Goal: Transaction & Acquisition: Purchase product/service

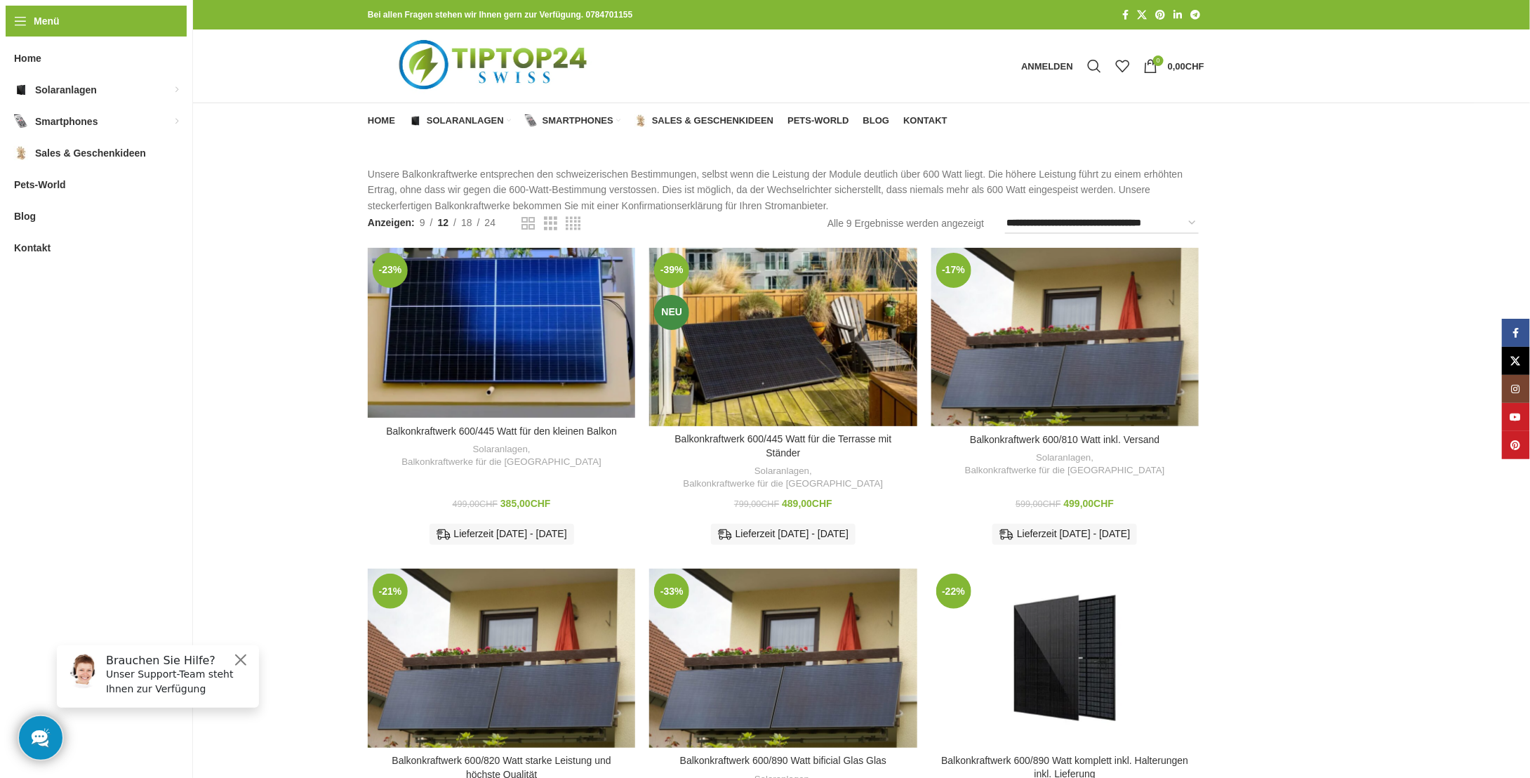
click at [1142, 444] on div "Balkonkraftwerk 600/810 Watt inkl. Versand Solaranlagen , Balkonkraftwerke für …" at bounding box center [1064, 494] width 267 height 120
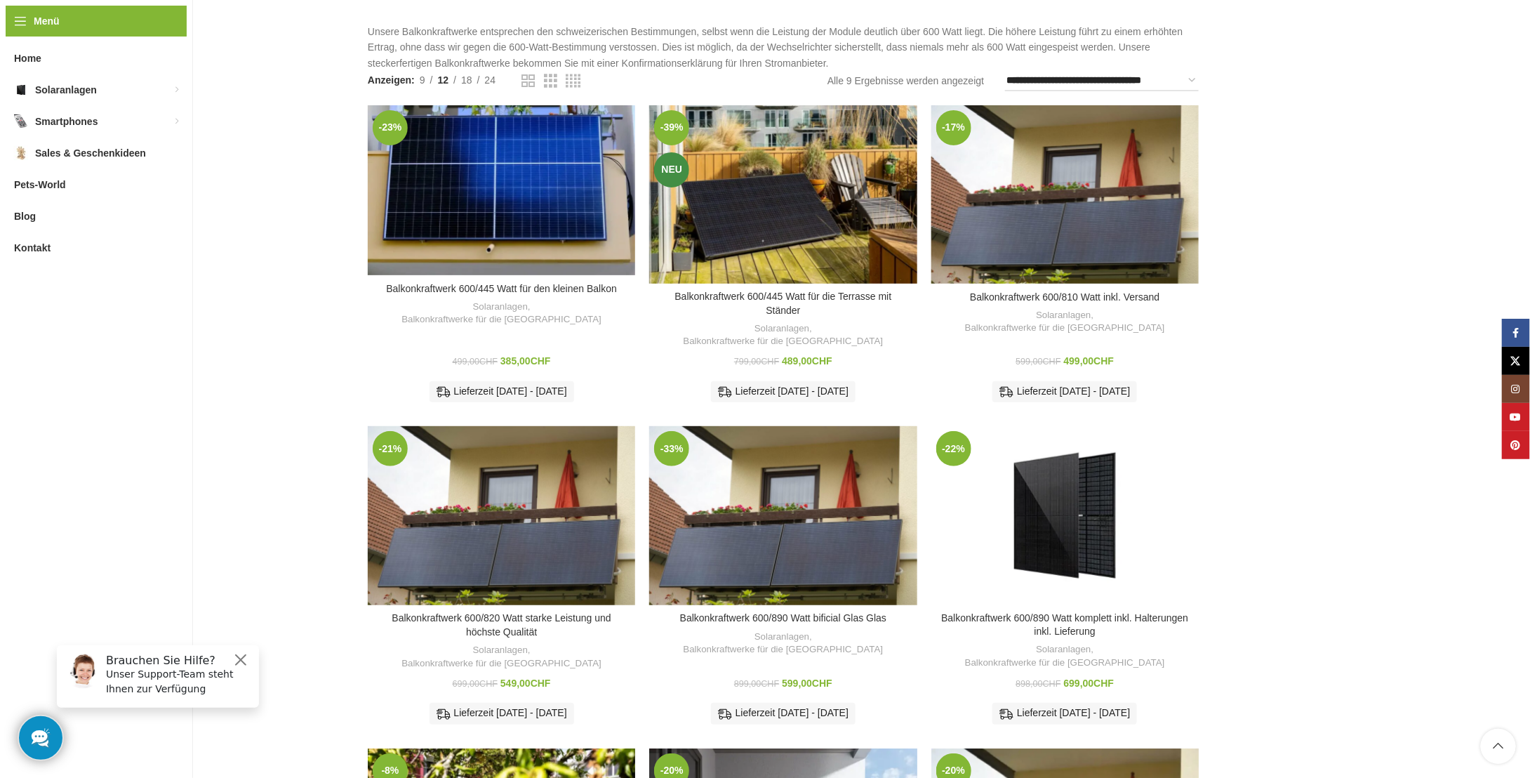
scroll to position [143, 0]
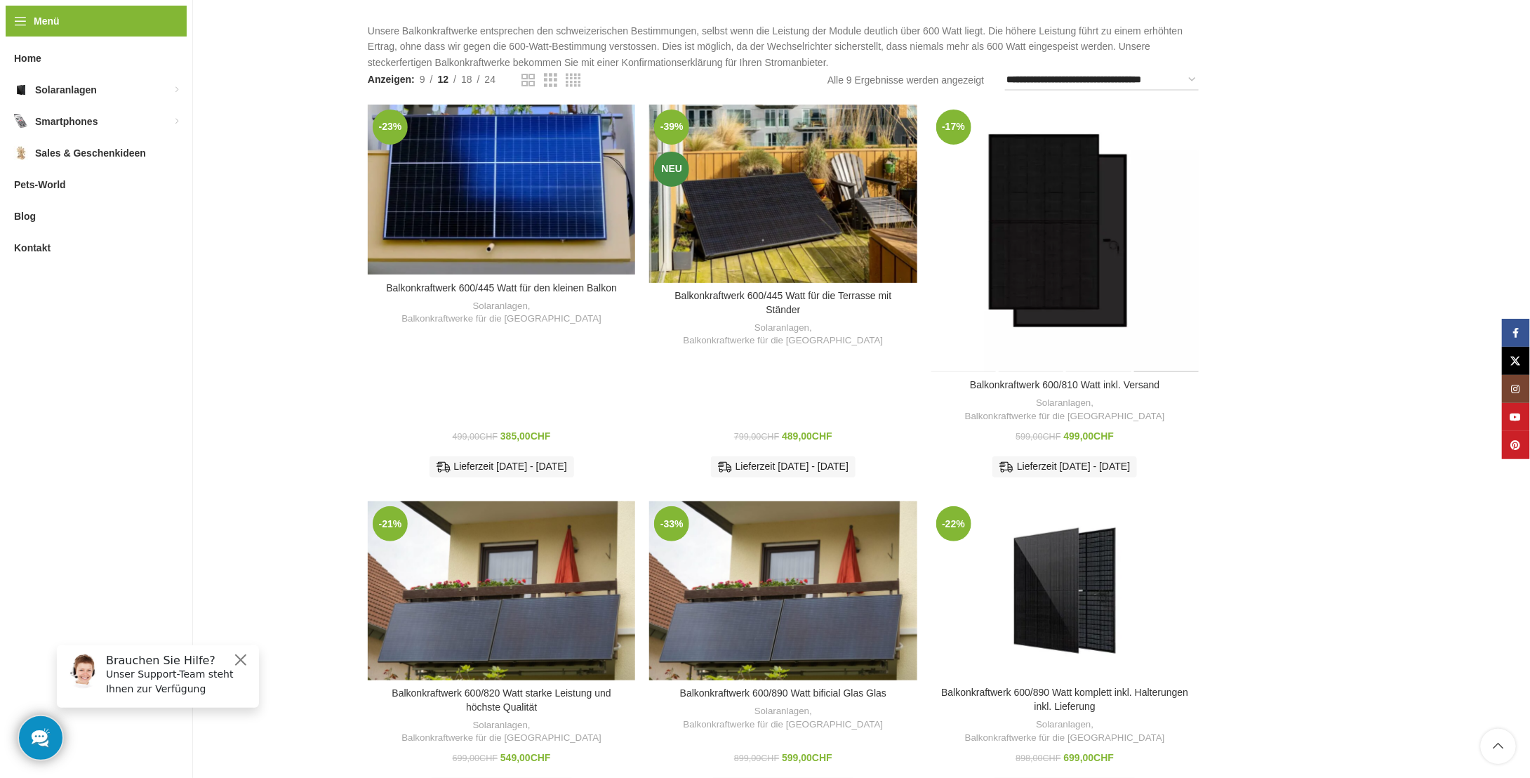
click at [1158, 222] on div "Balkonkraftwerk 600/810 Watt inkl. Versand" at bounding box center [1165, 238] width 67 height 267
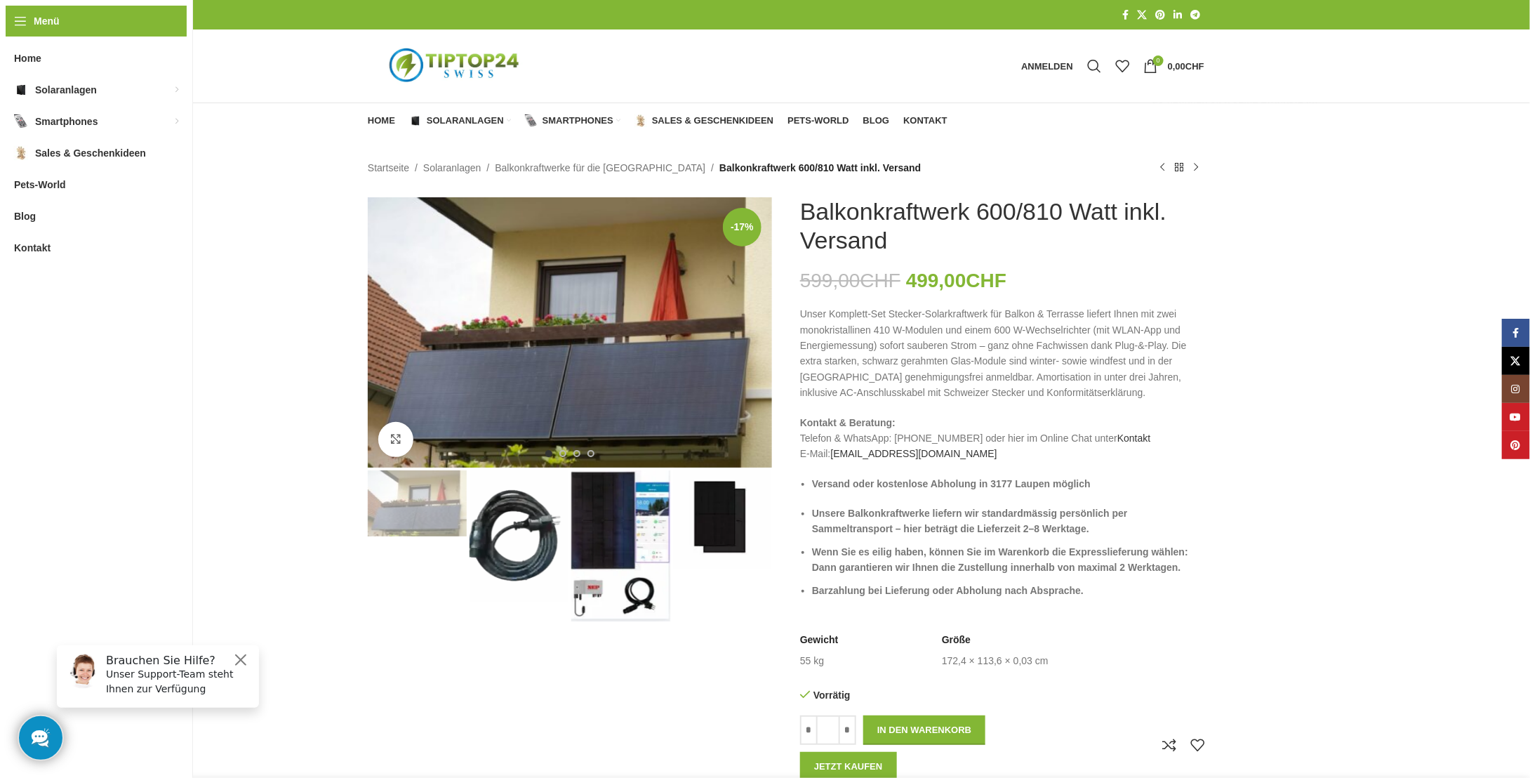
click at [612, 545] on img "3 / 4" at bounding box center [620, 545] width 99 height 151
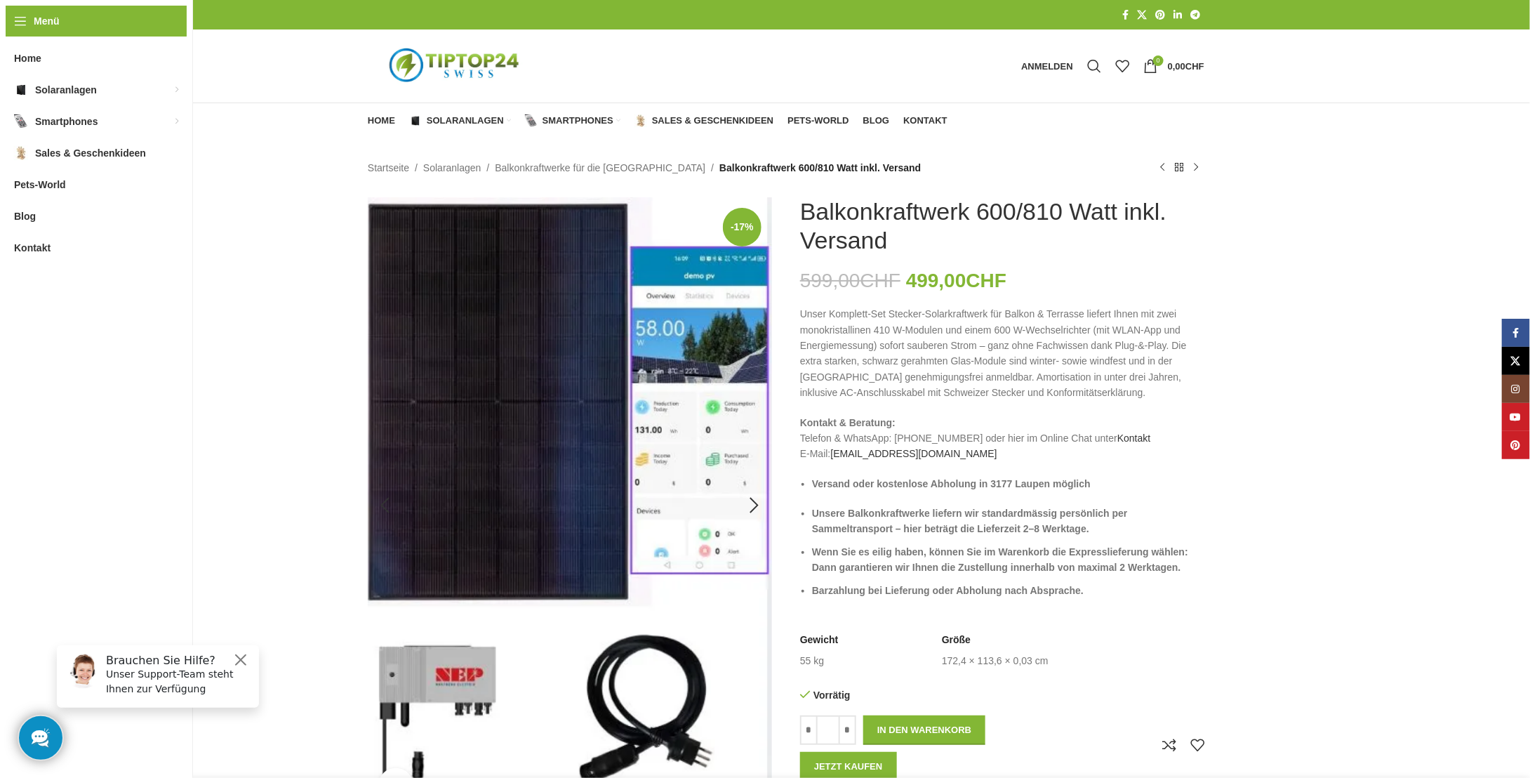
click at [635, 632] on img "3 / 4" at bounding box center [570, 505] width 404 height 616
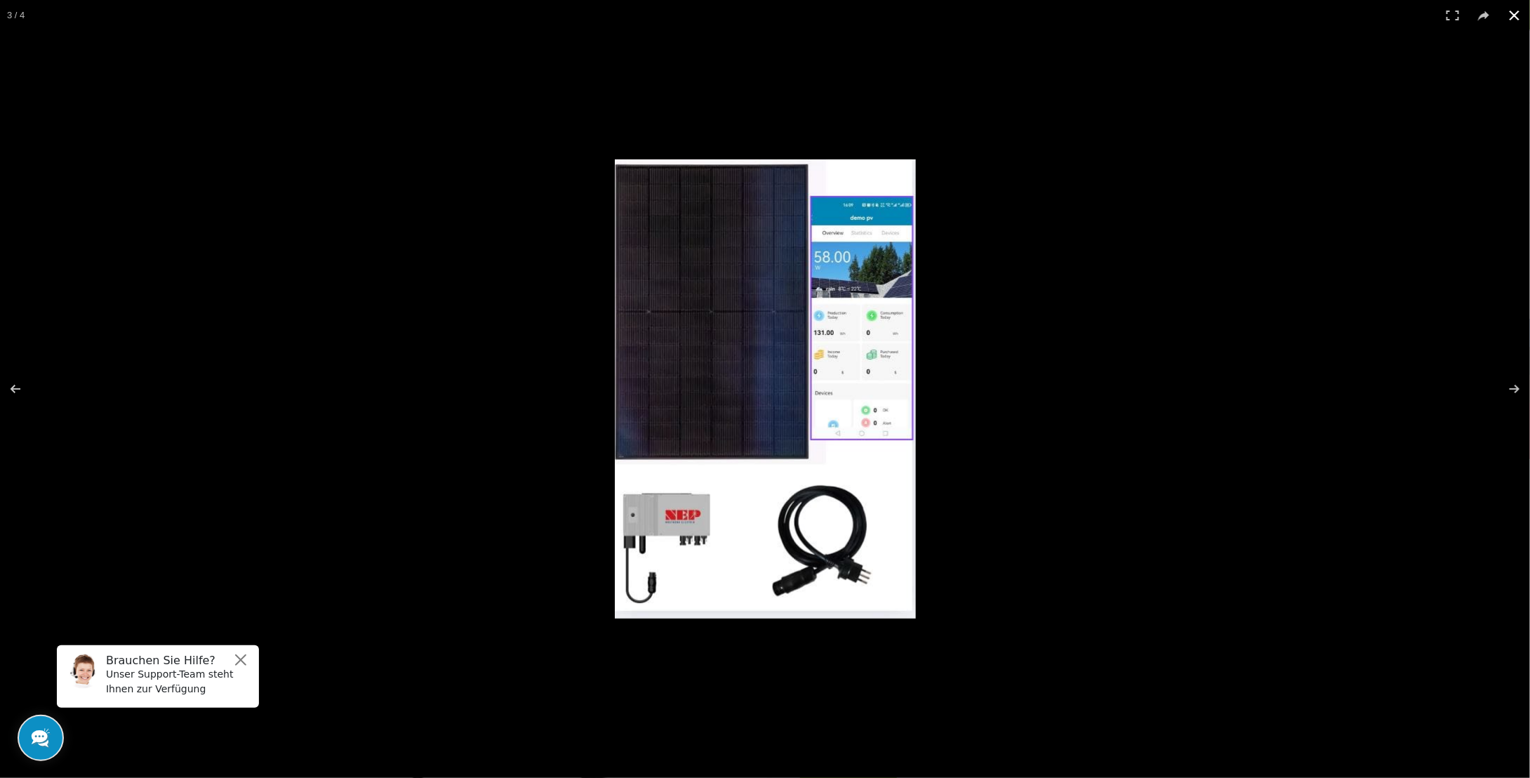
click at [968, 370] on div at bounding box center [1105, 408] width 981 height 498
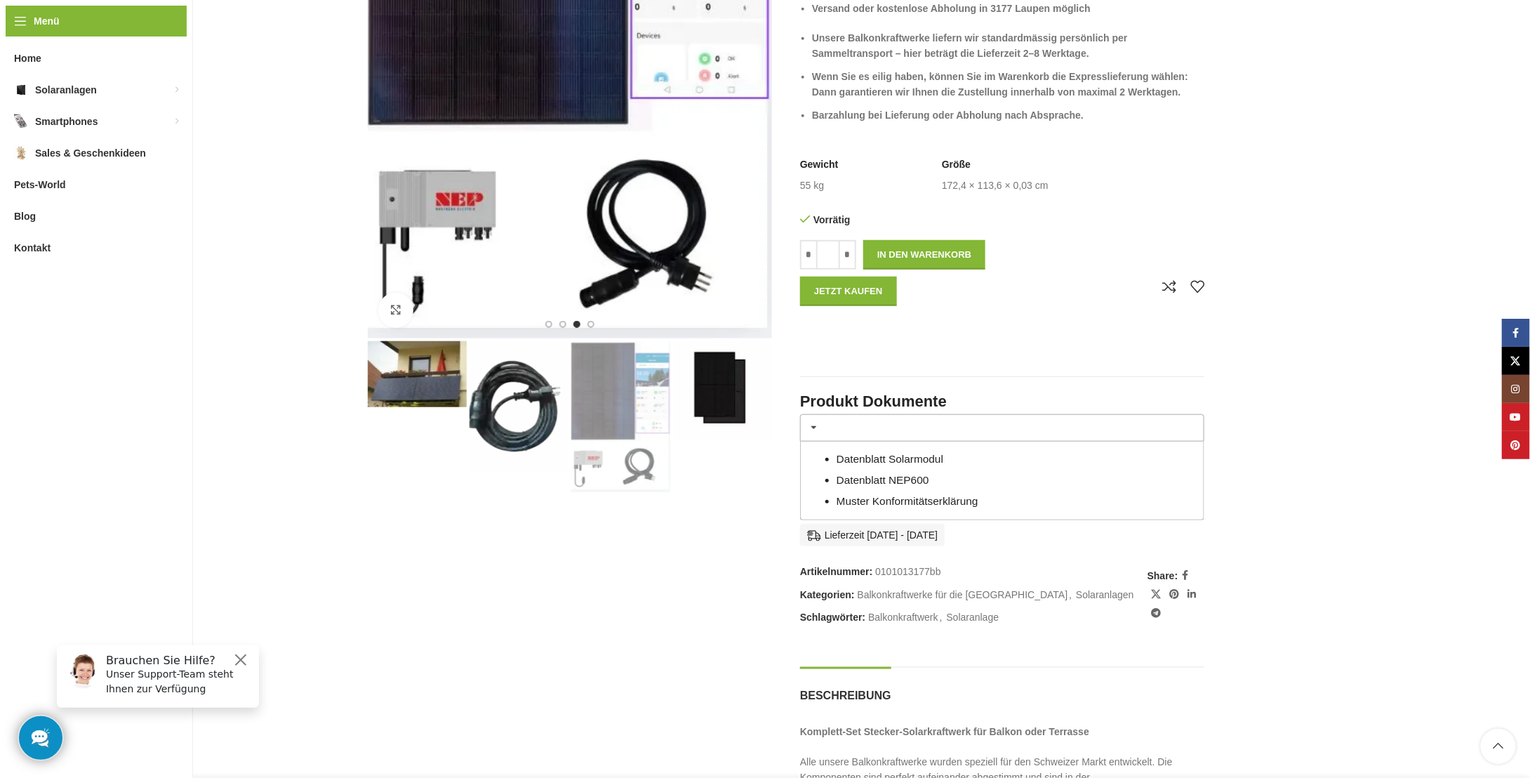
scroll to position [478, 0]
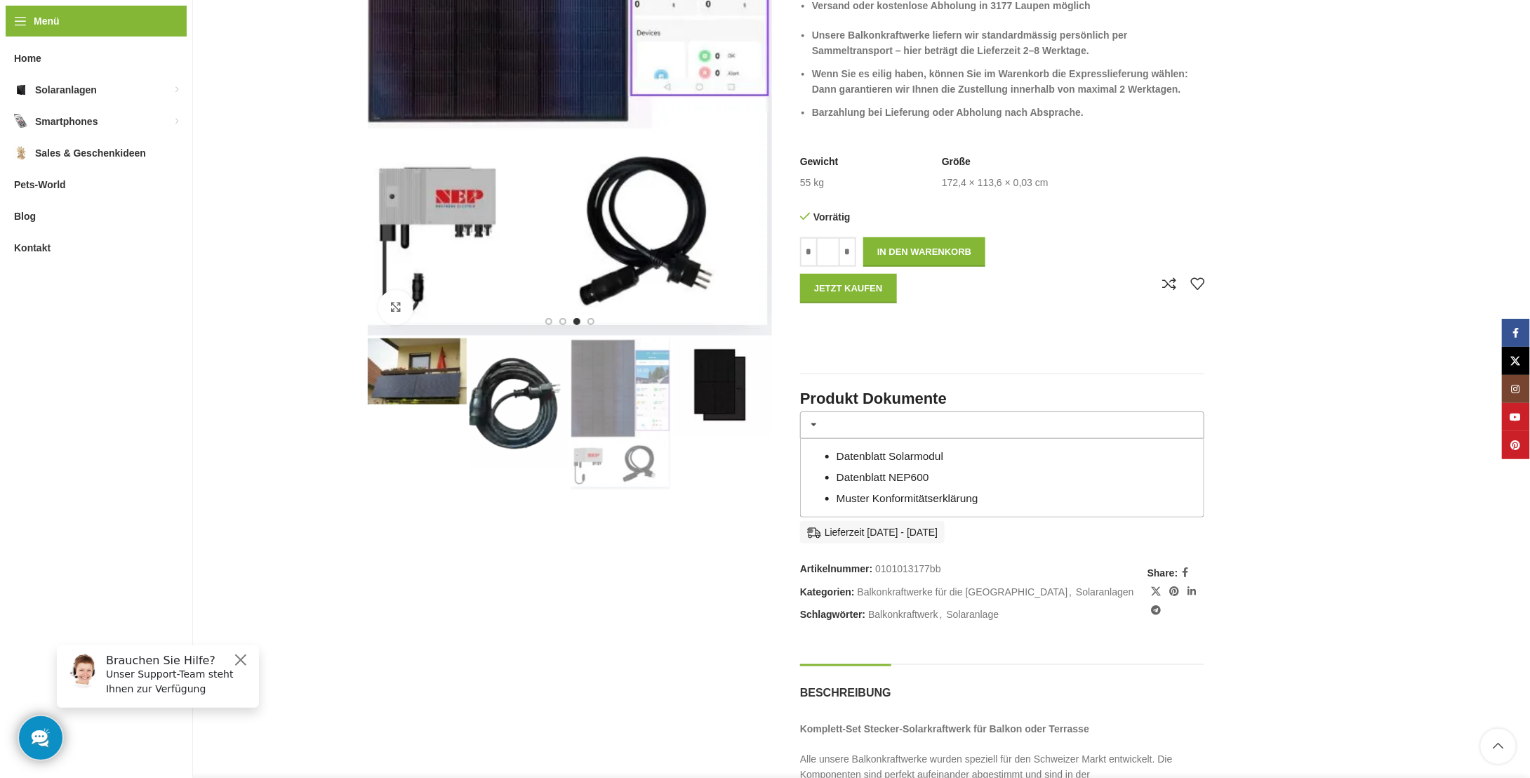
drag, startPoint x: 1522, startPoint y: 287, endPoint x: 1530, endPoint y: 304, distance: 18.5
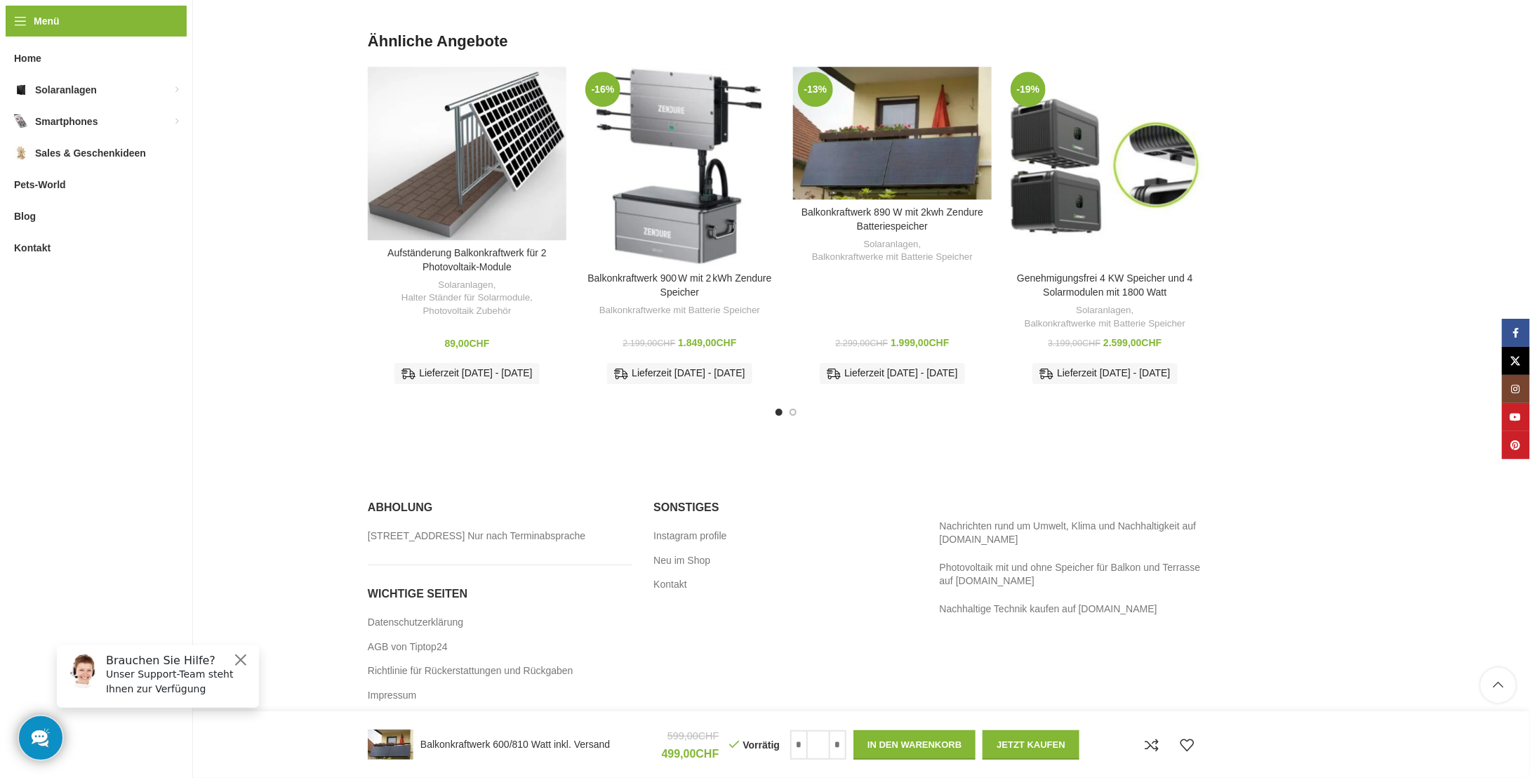
scroll to position [2015, 0]
